Goal: Task Accomplishment & Management: Manage account settings

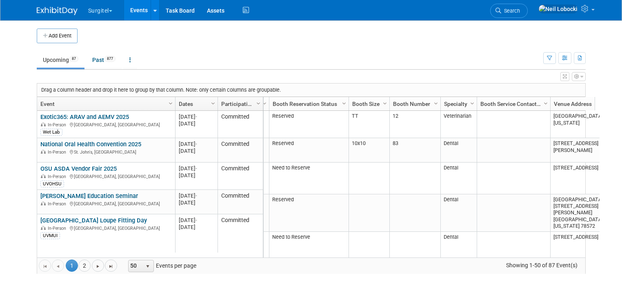
scroll to position [0, 164]
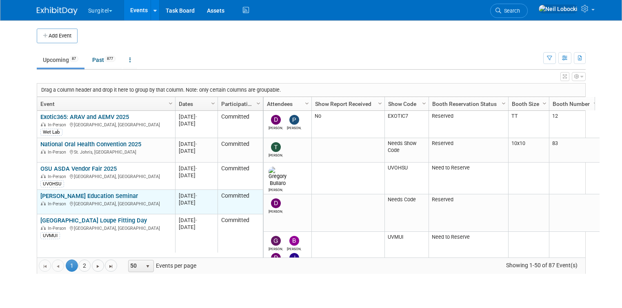
click at [74, 198] on link "[PERSON_NAME] Education Seminar" at bounding box center [88, 196] width 97 height 7
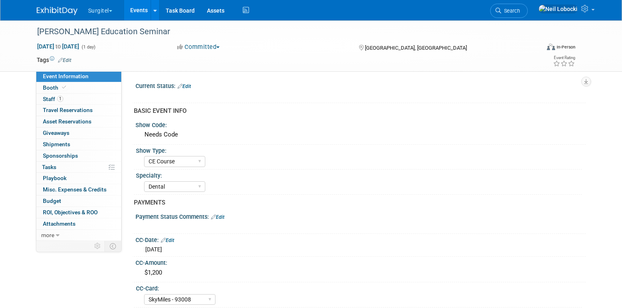
select select "CE Course"
select select "Dental"
select select "SkyMiles - 93008"
click at [52, 224] on span "Attachments 0" at bounding box center [59, 224] width 33 height 7
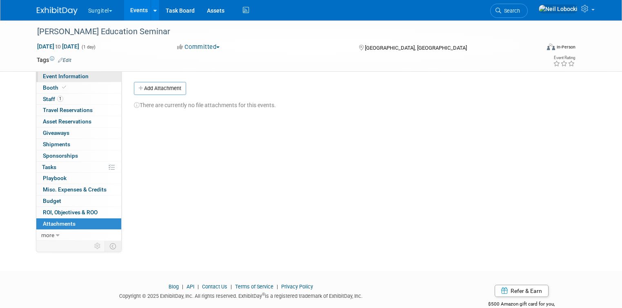
click at [56, 78] on span "Event Information" at bounding box center [66, 76] width 46 height 7
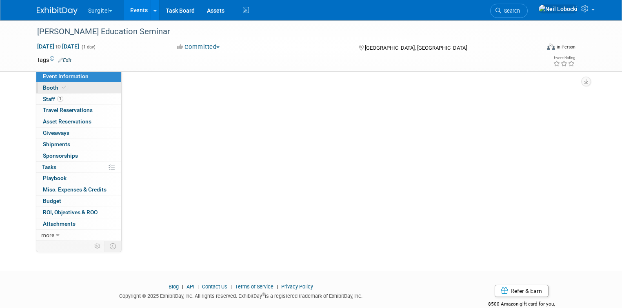
select select "CE Course"
select select "Dental"
select select "SkyMiles - 93008"
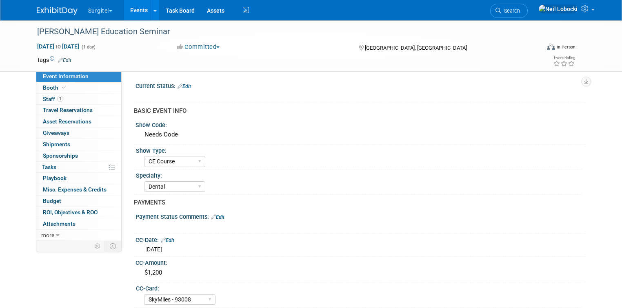
scroll to position [163, 0]
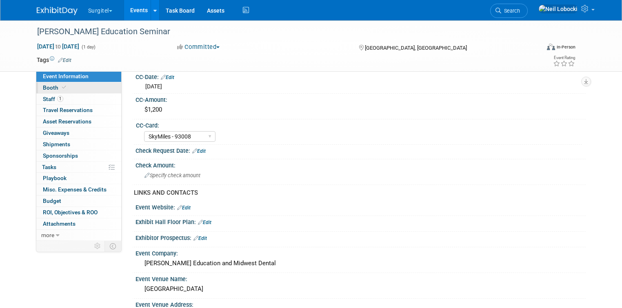
click at [73, 85] on link "Booth" at bounding box center [78, 87] width 85 height 11
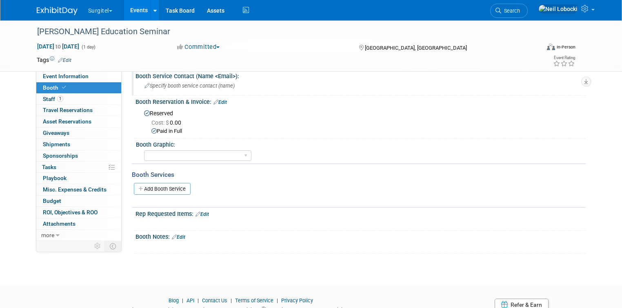
scroll to position [0, 0]
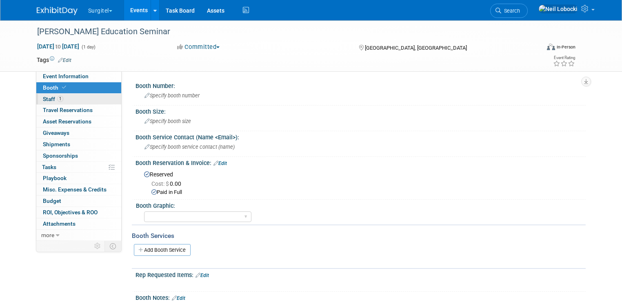
click at [62, 102] on link "1 Staff 1" at bounding box center [78, 99] width 85 height 11
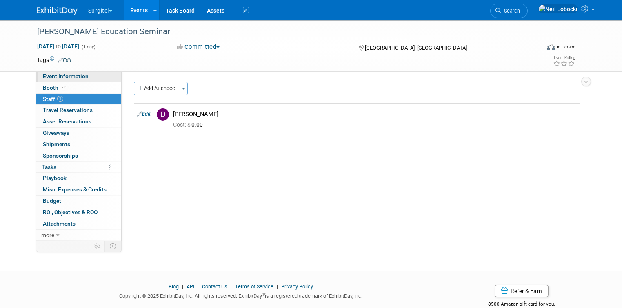
click at [82, 78] on link "Event Information" at bounding box center [78, 76] width 85 height 11
select select "CE Course"
select select "Dental"
select select "SkyMiles - 93008"
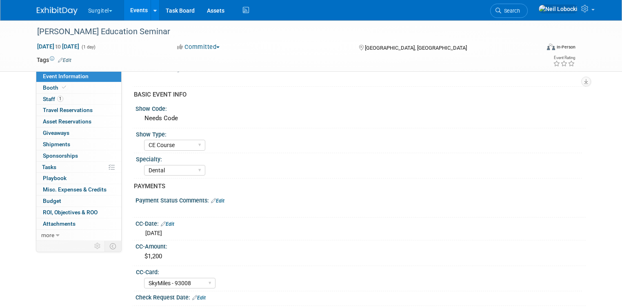
scroll to position [65, 0]
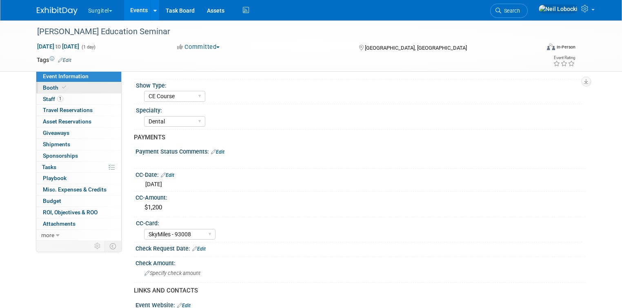
click at [62, 90] on icon at bounding box center [64, 87] width 4 height 4
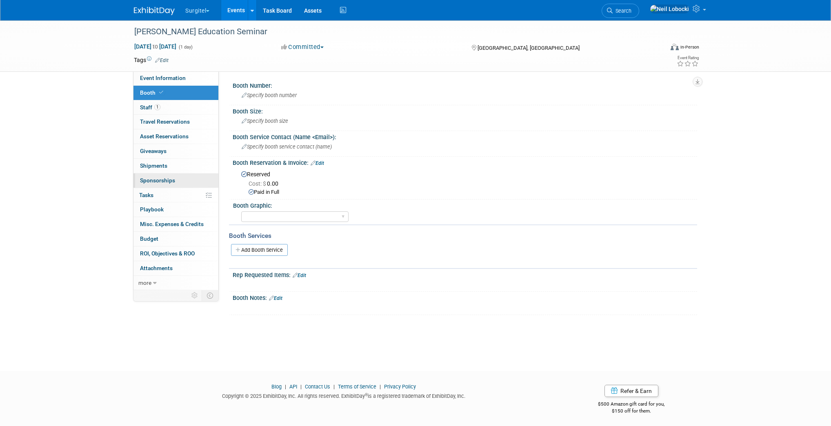
scroll to position [0, 0]
click at [150, 12] on img at bounding box center [154, 11] width 41 height 8
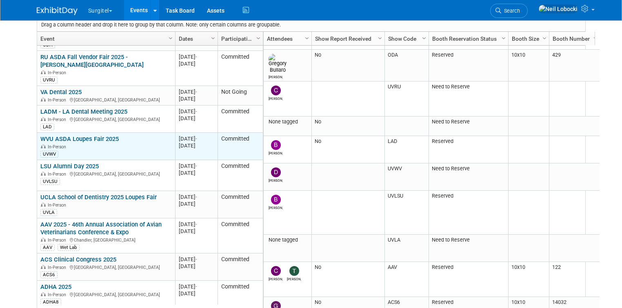
scroll to position [627, 0]
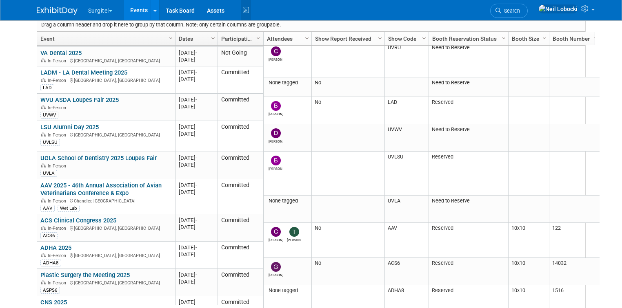
click at [241, 9] on icon at bounding box center [246, 10] width 10 height 13
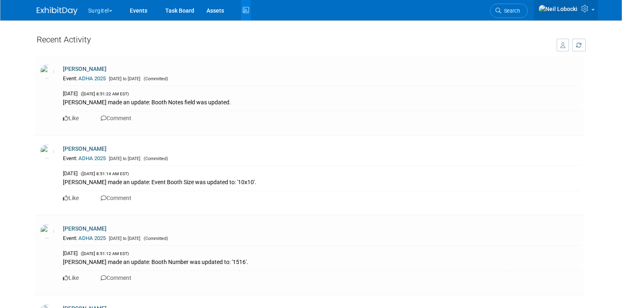
click at [590, 10] on icon at bounding box center [585, 8] width 9 height 7
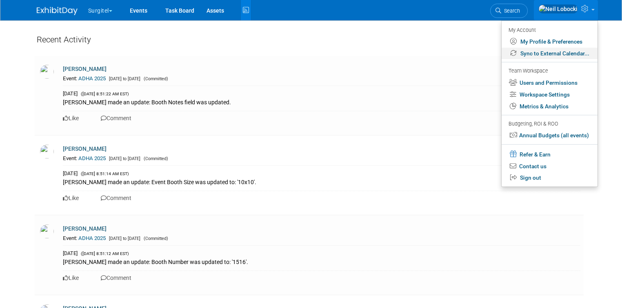
click at [571, 54] on link "Sync to External Calendar..." at bounding box center [549, 54] width 96 height 12
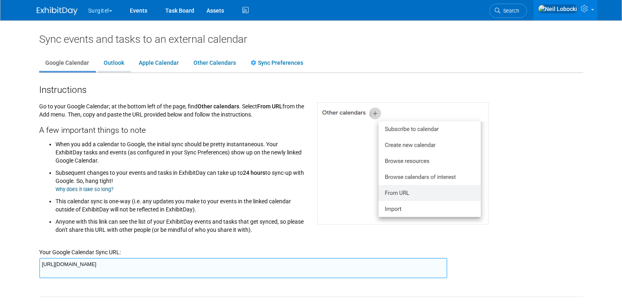
click at [105, 64] on link "Outlook" at bounding box center [113, 63] width 33 height 16
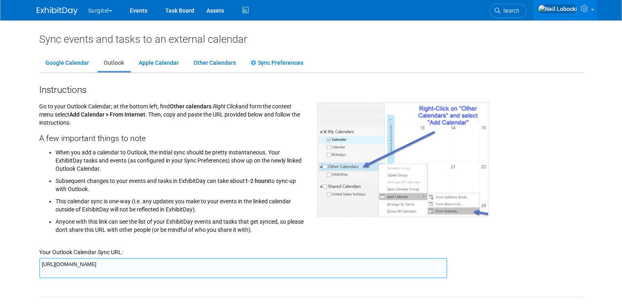
click at [204, 266] on textarea "[URL][DOMAIN_NAME]" at bounding box center [243, 268] width 408 height 20
click at [250, 66] on link "Sync Preferences" at bounding box center [276, 63] width 65 height 16
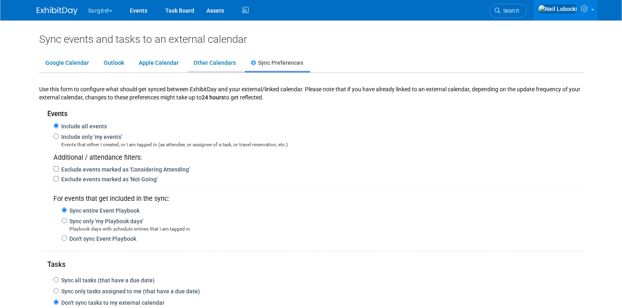
click at [221, 64] on link "Other Calendars" at bounding box center [214, 63] width 55 height 16
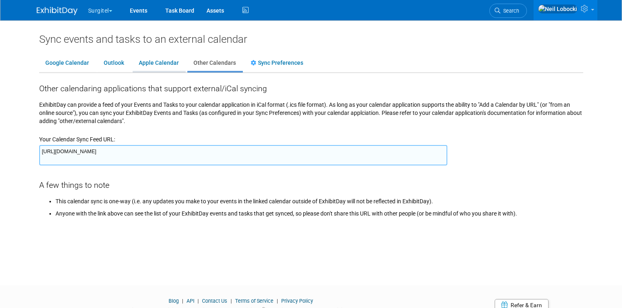
click at [153, 62] on link "Apple Calendar" at bounding box center [159, 63] width 52 height 16
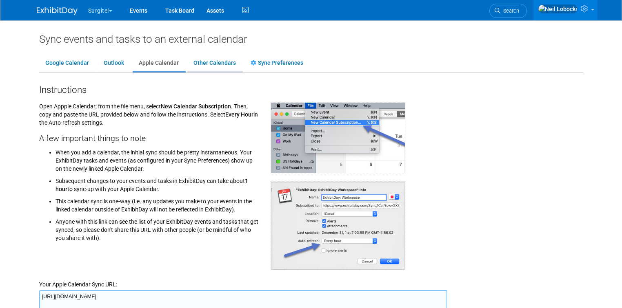
click at [201, 62] on link "Other Calendars" at bounding box center [214, 63] width 55 height 16
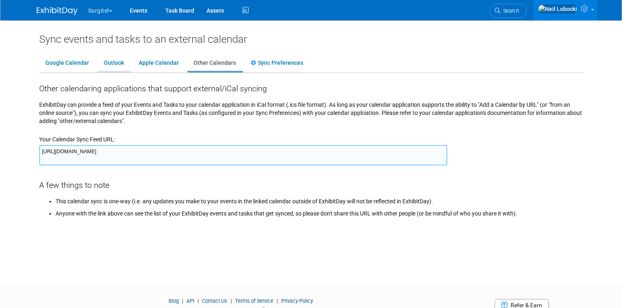
click at [104, 59] on link "Outlook" at bounding box center [113, 63] width 33 height 16
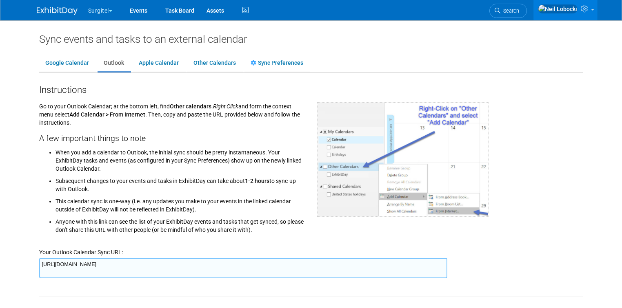
click at [188, 262] on textarea "[URL][DOMAIN_NAME]" at bounding box center [243, 268] width 408 height 20
click at [273, 64] on link "Sync Preferences" at bounding box center [276, 63] width 65 height 16
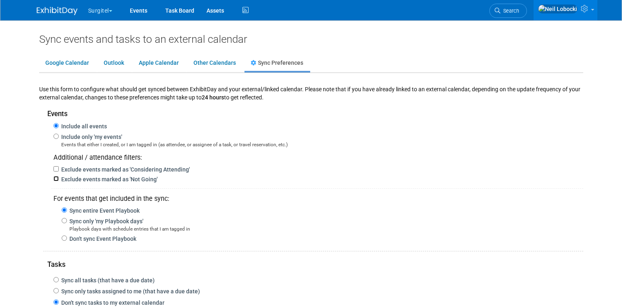
click at [53, 178] on input "Exclude events marked as 'Not Going'" at bounding box center [55, 178] width 5 height 5
checkbox input "true"
click at [107, 66] on link "Outlook" at bounding box center [113, 63] width 33 height 16
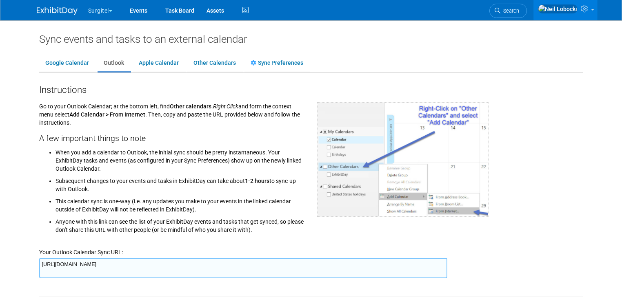
click at [118, 263] on textarea "[URL][DOMAIN_NAME]" at bounding box center [243, 268] width 408 height 20
click at [119, 264] on textarea "[URL][DOMAIN_NAME]" at bounding box center [243, 268] width 408 height 20
drag, startPoint x: 39, startPoint y: 8, endPoint x: 26, endPoint y: 11, distance: 13.4
click at [31, 11] on div "Surgitel Choose Workspace: Surgitel Events Task Board" at bounding box center [311, 10] width 561 height 20
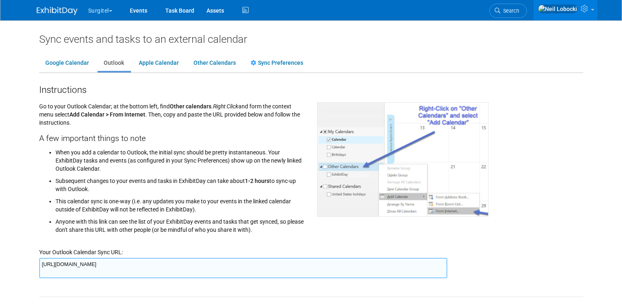
click at [37, 9] on img at bounding box center [57, 11] width 41 height 8
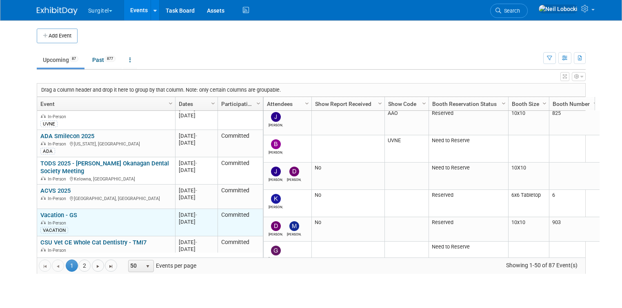
scroll to position [1214, 0]
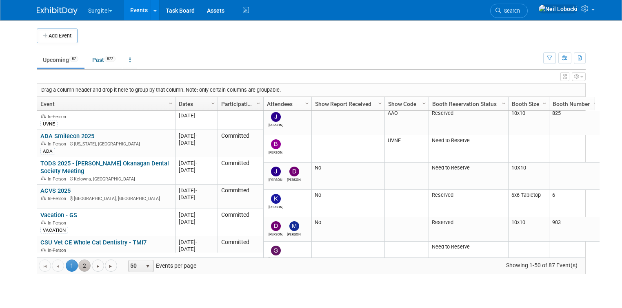
click at [78, 264] on link "2" at bounding box center [84, 266] width 12 height 12
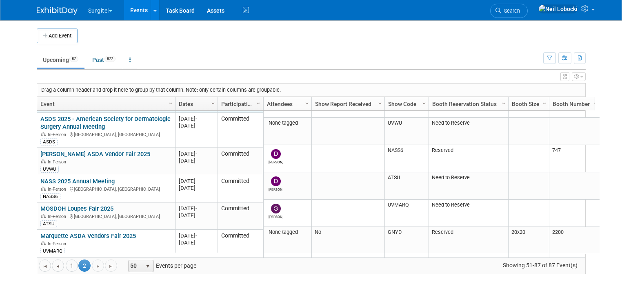
scroll to position [196, 0]
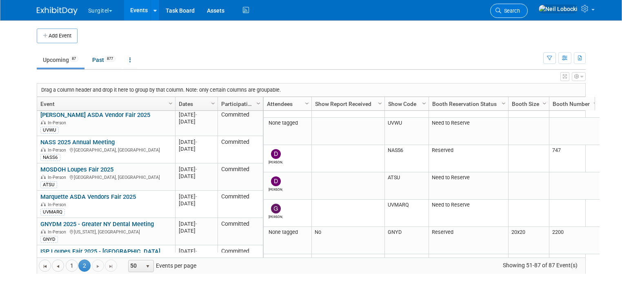
click at [527, 14] on link "Search" at bounding box center [509, 11] width 38 height 14
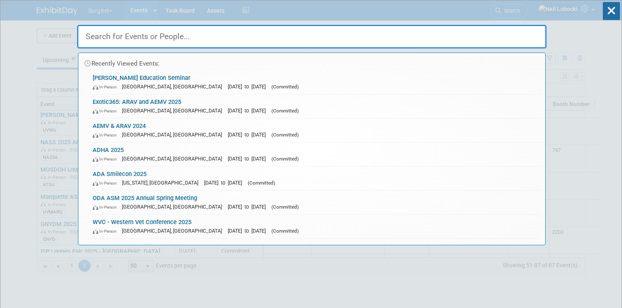
click at [284, 38] on input "text" at bounding box center [311, 37] width 469 height 24
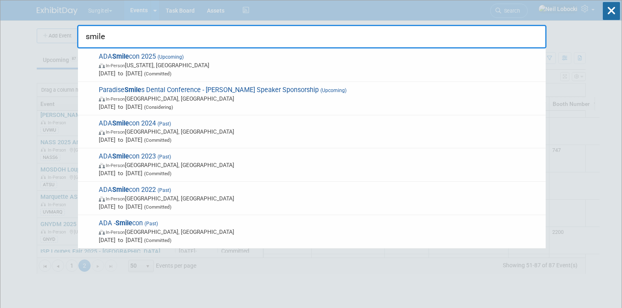
type input "smile"
